Goal: Task Accomplishment & Management: Complete application form

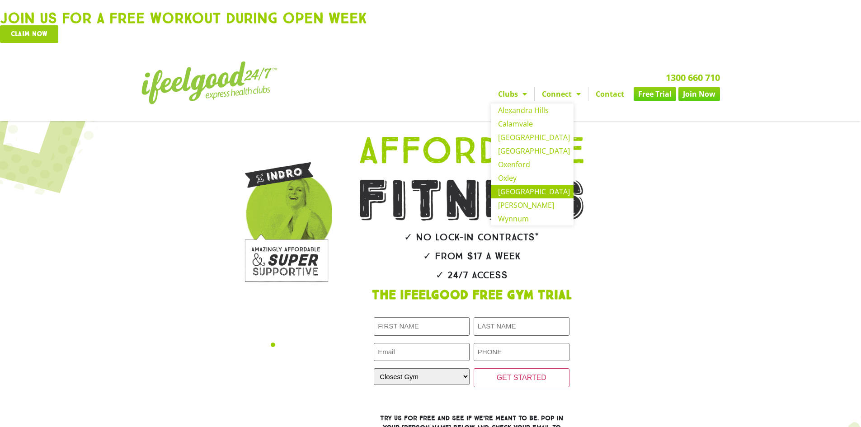
click at [520, 189] on link "[GEOGRAPHIC_DATA]" at bounding box center [532, 192] width 83 height 14
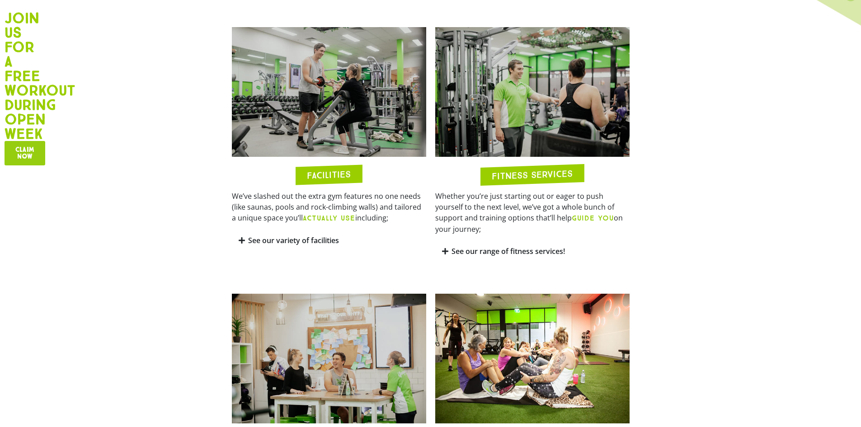
scroll to position [497, 0]
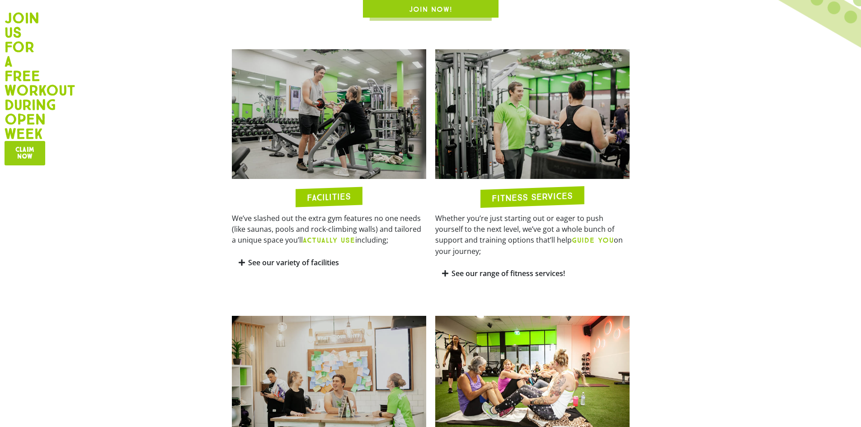
click at [277, 258] on link "See our variety of facilities" at bounding box center [293, 263] width 91 height 10
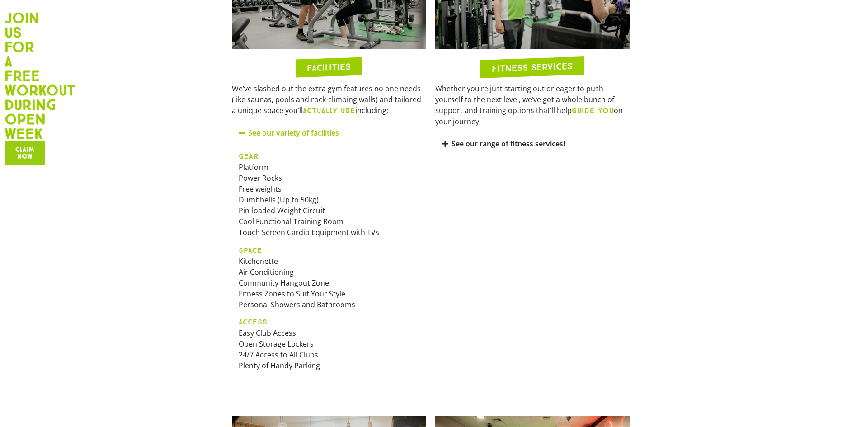
scroll to position [633, 0]
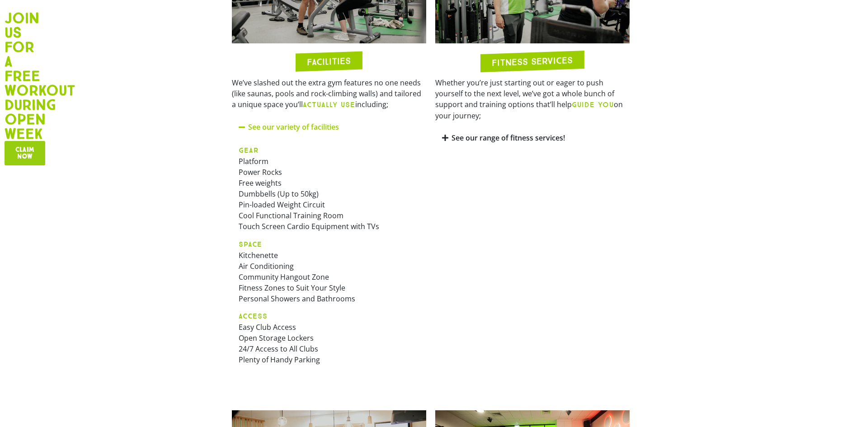
click at [529, 53] on div "FITNESS SERVICES" at bounding box center [531, 62] width 103 height 22
click at [483, 133] on link "See our range of fitness services!" at bounding box center [507, 138] width 113 height 10
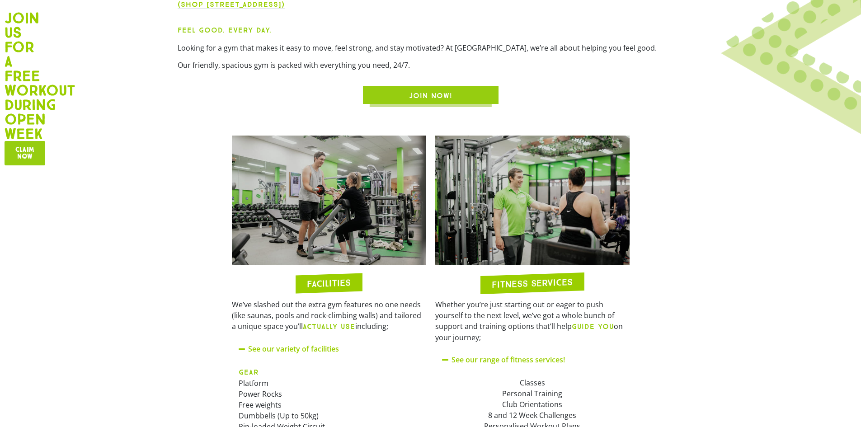
scroll to position [452, 0]
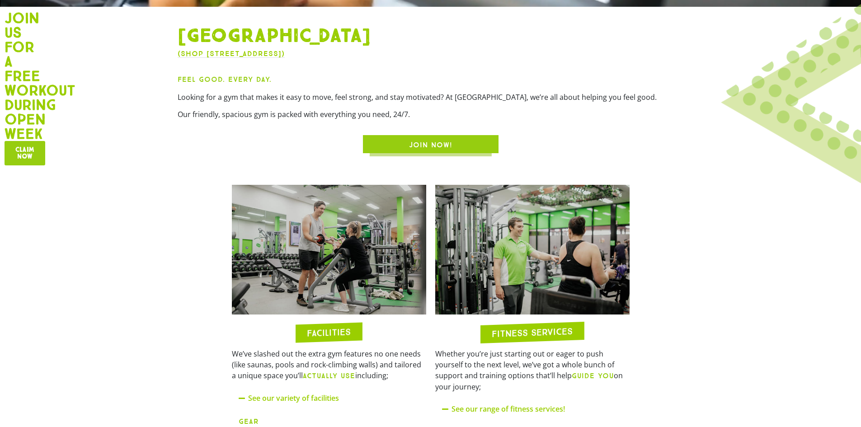
click at [416, 147] on span "JOIN NOW!" at bounding box center [430, 145] width 43 height 11
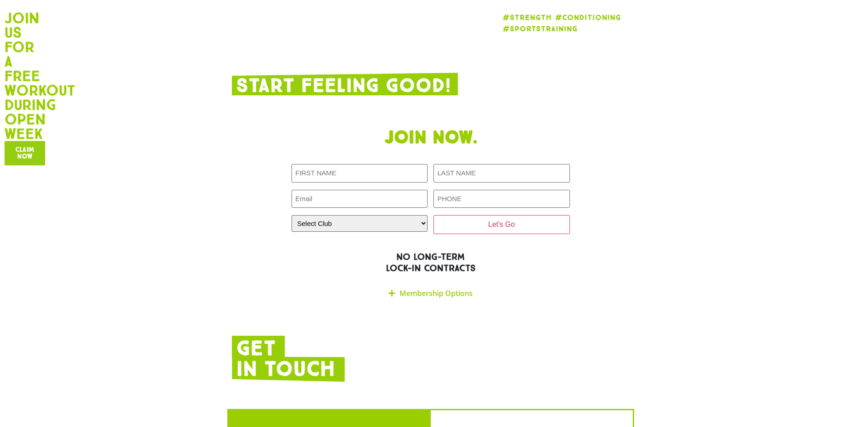
scroll to position [1843, 0]
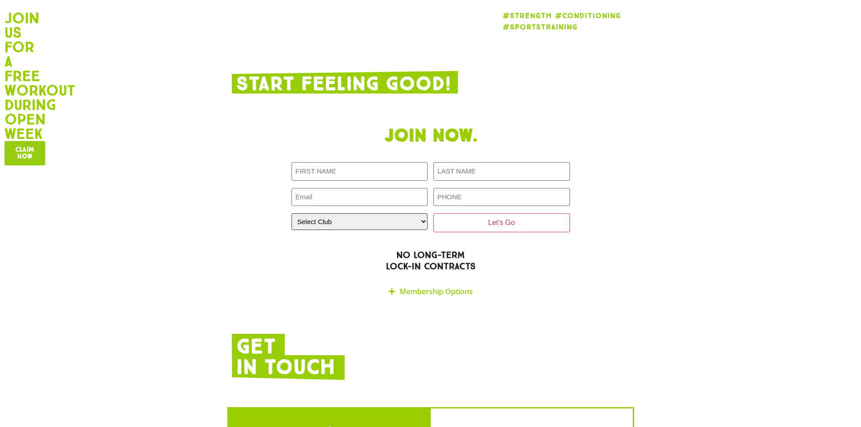
click at [409, 213] on select "Select Club [GEOGRAPHIC_DATA] [GEOGRAPHIC_DATA] [GEOGRAPHIC_DATA] [GEOGRAPHIC_D…" at bounding box center [359, 221] width 136 height 17
click at [403, 286] on link "Membership Options" at bounding box center [435, 291] width 73 height 10
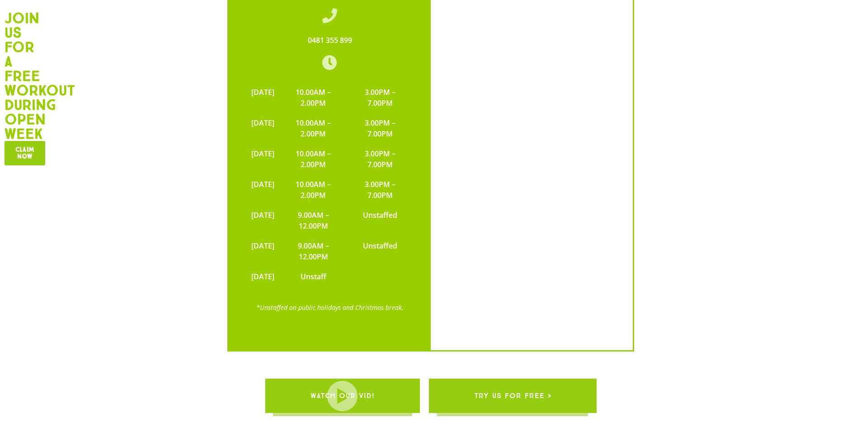
scroll to position [2611, 0]
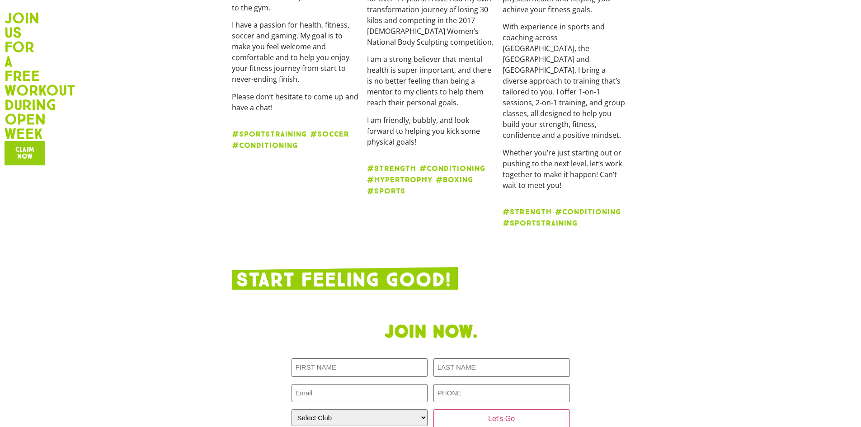
scroll to position [1054, 0]
